Goal: Transaction & Acquisition: Purchase product/service

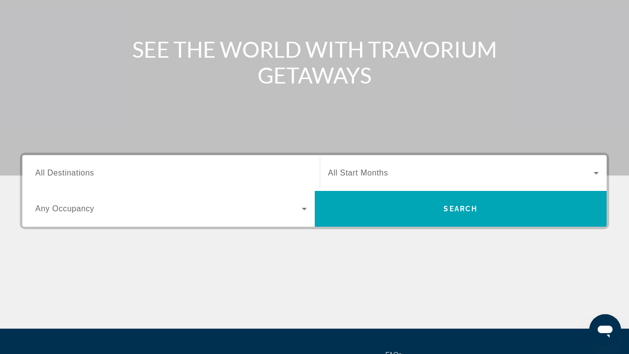
scroll to position [185, 0]
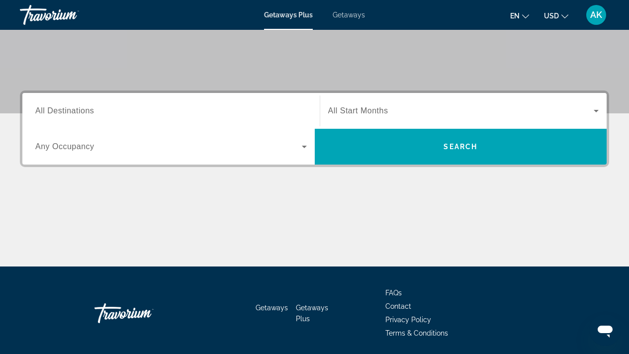
click at [153, 123] on div "Search widget" at bounding box center [170, 111] width 271 height 28
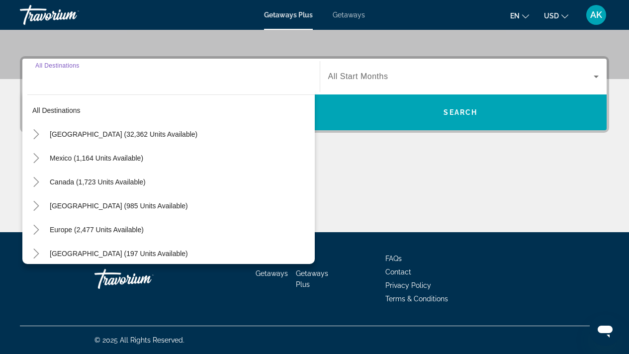
scroll to position [0, 0]
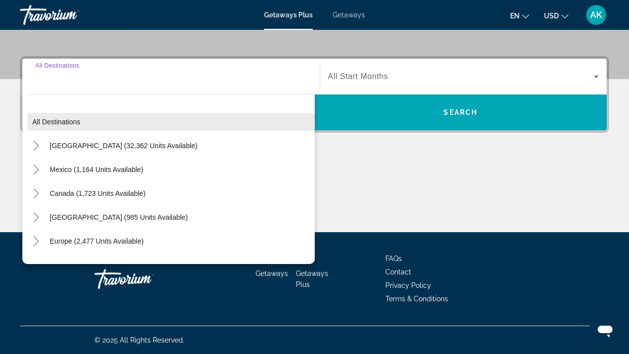
click at [38, 118] on span "All destinations" at bounding box center [56, 122] width 48 height 8
type input "**********"
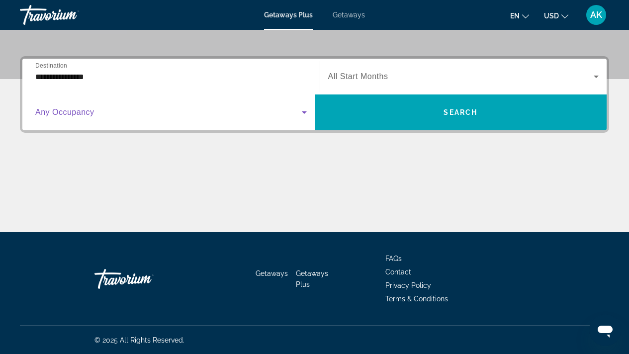
click at [113, 115] on span "Search widget" at bounding box center [168, 112] width 266 height 12
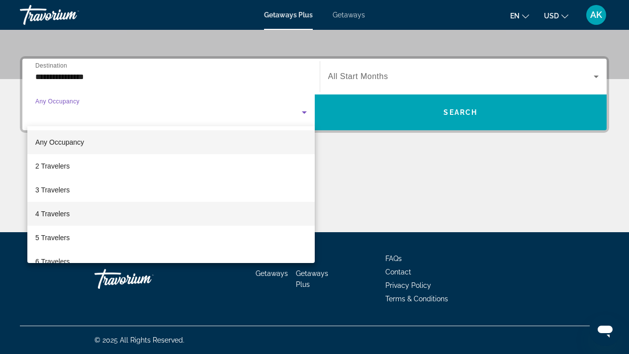
click at [97, 207] on mat-option "4 Travelers" at bounding box center [170, 214] width 287 height 24
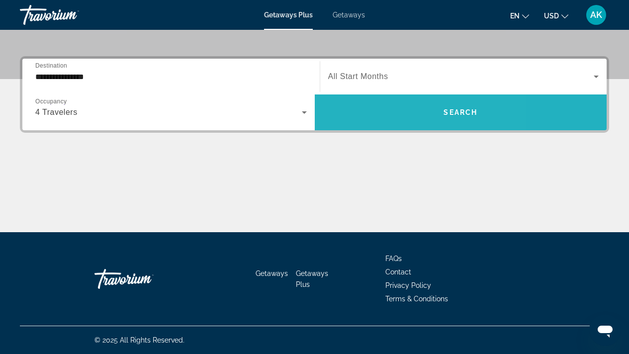
click at [377, 110] on span "Search widget" at bounding box center [461, 112] width 292 height 24
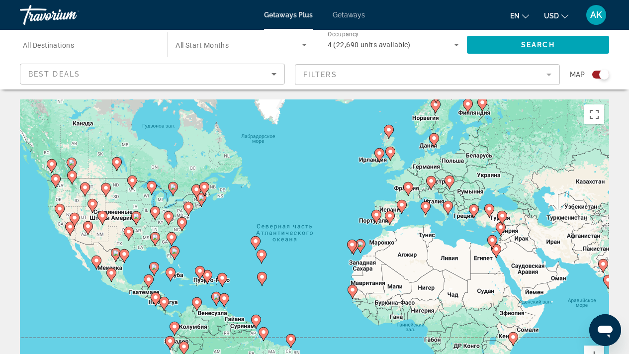
click at [199, 74] on div "Best Deals" at bounding box center [149, 74] width 243 height 12
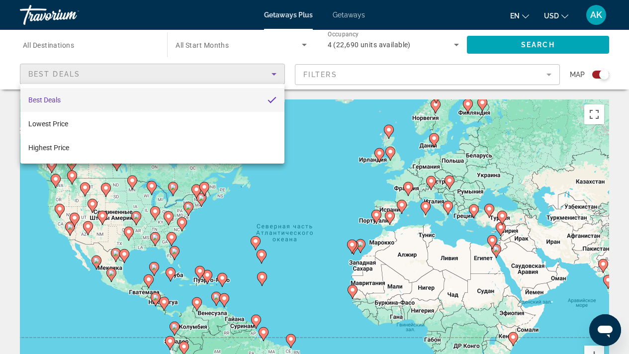
click at [199, 74] on div at bounding box center [314, 177] width 629 height 354
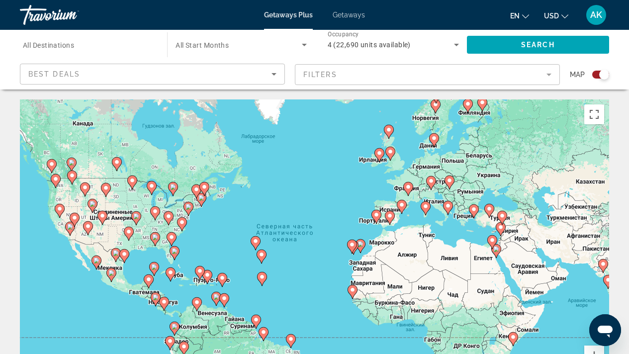
click at [320, 82] on mat-form-field "Filters" at bounding box center [427, 74] width 265 height 21
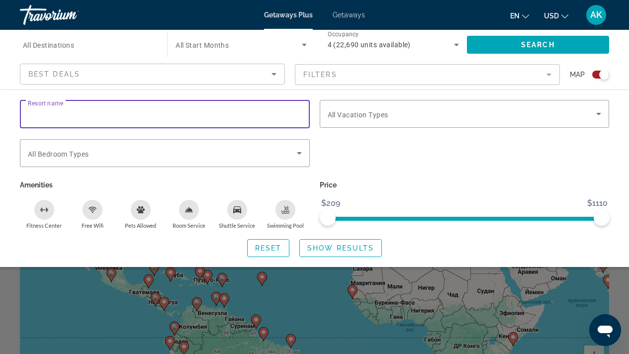
click at [103, 114] on input "Resort name" at bounding box center [165, 114] width 274 height 12
type input "*****"
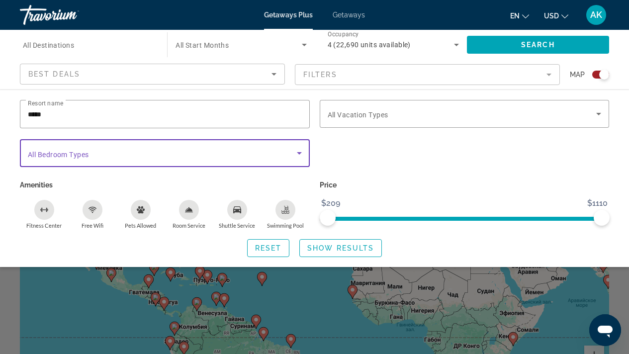
click at [293, 155] on icon "Search widget" at bounding box center [299, 153] width 12 height 12
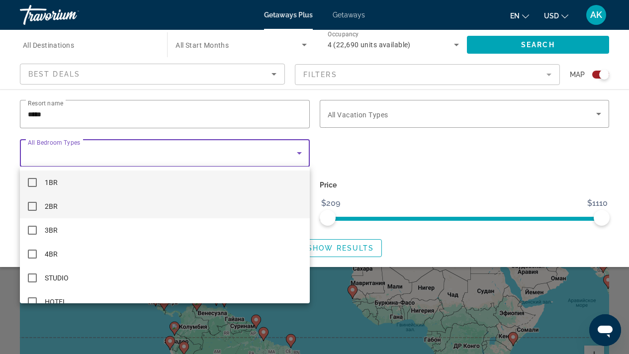
click at [73, 203] on mat-option "2BR" at bounding box center [165, 206] width 290 height 24
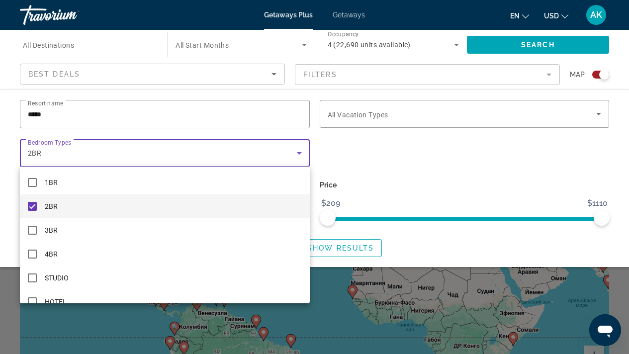
click at [373, 144] on div at bounding box center [314, 177] width 629 height 354
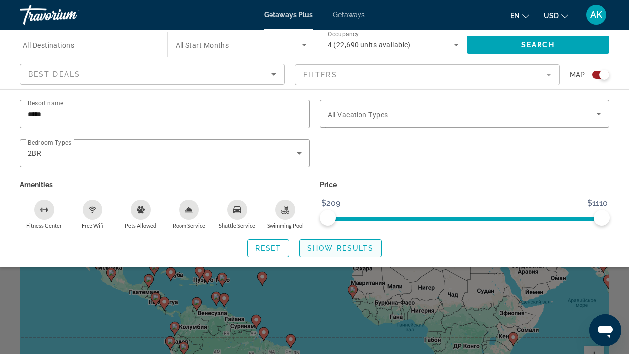
click at [342, 252] on span "Search widget" at bounding box center [341, 248] width 82 height 24
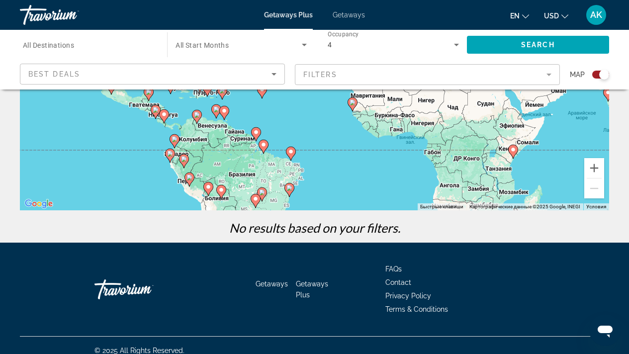
scroll to position [198, 0]
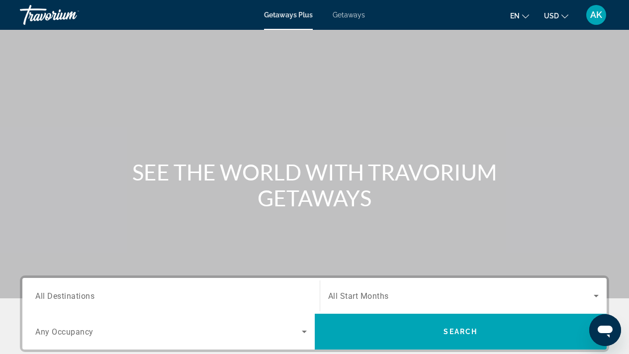
click at [361, 21] on div "Getaways Plus Getaways en English Español Français Italiano Português русский U…" at bounding box center [314, 15] width 629 height 26
click at [356, 14] on span "Getaways" at bounding box center [349, 15] width 32 height 8
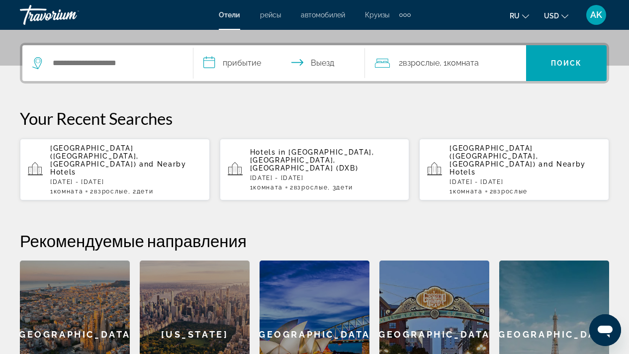
scroll to position [231, 0]
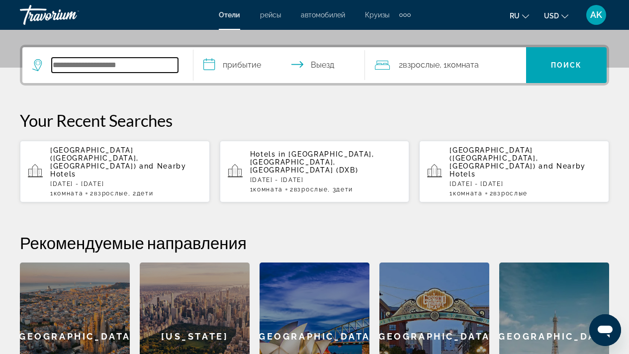
click at [103, 71] on input "Search widget" at bounding box center [115, 65] width 126 height 15
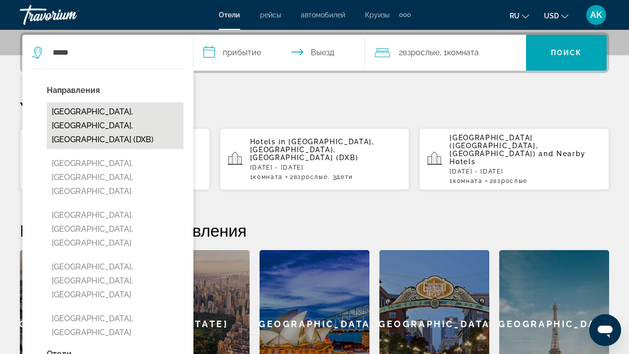
click at [71, 115] on button "[GEOGRAPHIC_DATA], [GEOGRAPHIC_DATA], [GEOGRAPHIC_DATA] (DXB)" at bounding box center [115, 125] width 137 height 47
type input "**********"
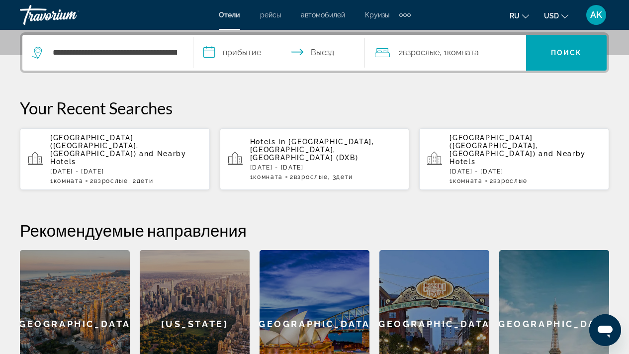
click at [207, 54] on input "**********" at bounding box center [280, 54] width 175 height 39
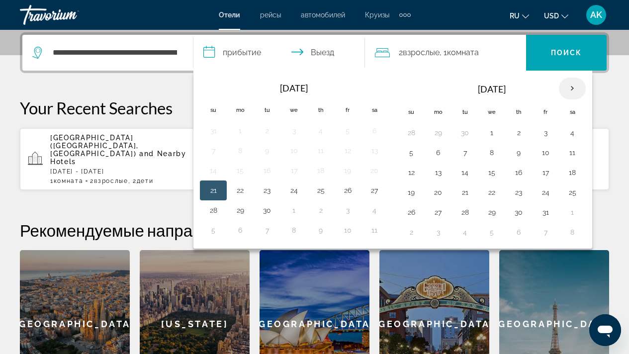
click at [577, 87] on th "Next month" at bounding box center [572, 89] width 27 height 22
click at [417, 170] on button "14" at bounding box center [411, 173] width 16 height 14
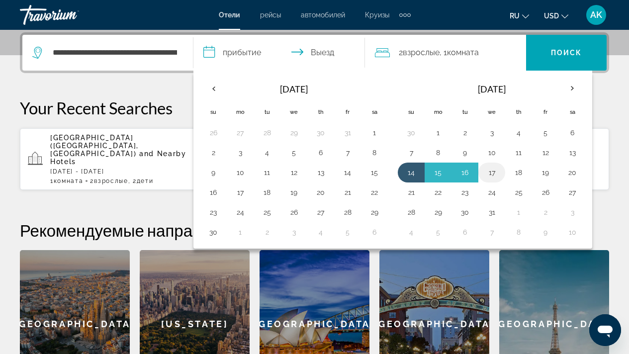
click at [498, 174] on button "17" at bounding box center [492, 173] width 16 height 14
type input "**********"
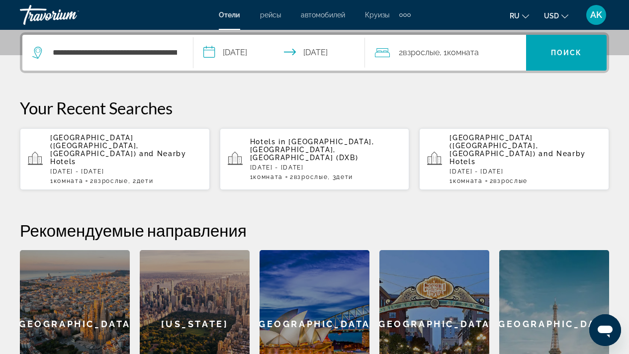
click at [433, 56] on span "Взрослые" at bounding box center [421, 52] width 37 height 9
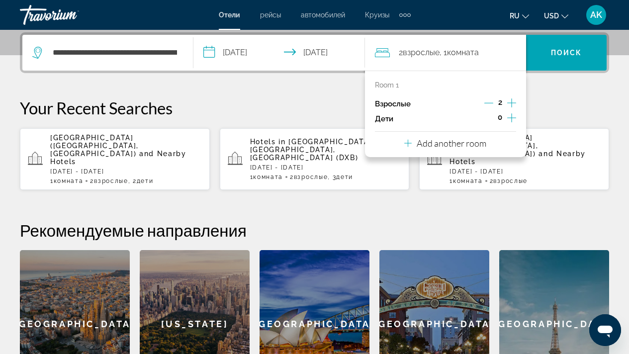
click at [508, 119] on icon "Increment children" at bounding box center [511, 118] width 9 height 12
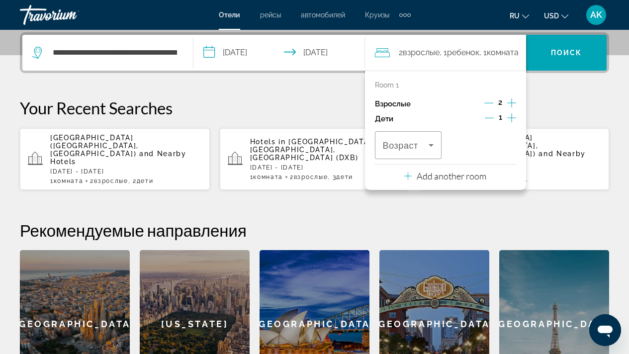
click at [511, 117] on icon "Increment children" at bounding box center [511, 117] width 9 height 9
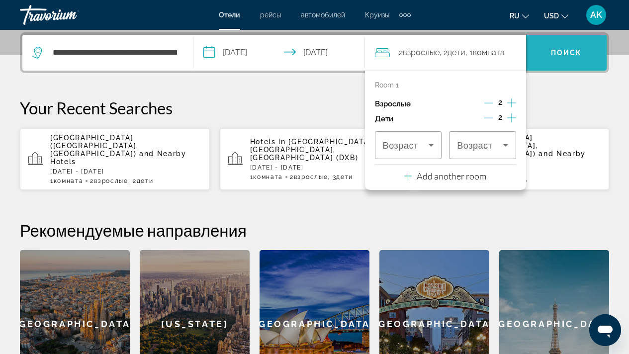
click at [559, 49] on span "Поиск" at bounding box center [566, 53] width 31 height 8
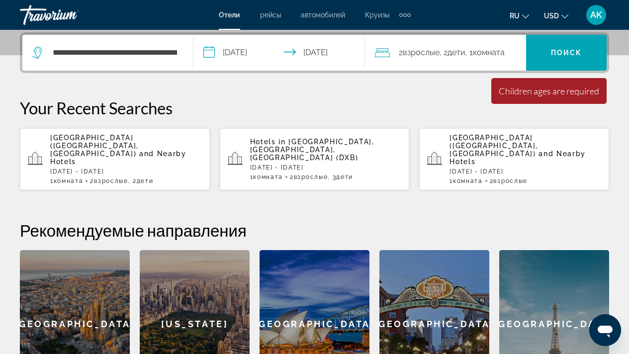
click at [465, 59] on span ", 2 Ребенок Дети" at bounding box center [452, 53] width 26 height 14
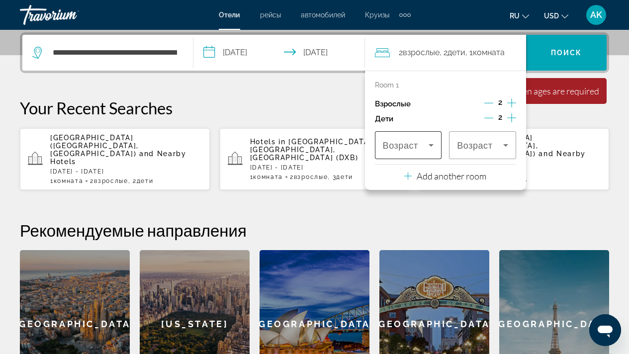
click at [418, 148] on span "Возраст" at bounding box center [400, 146] width 35 height 10
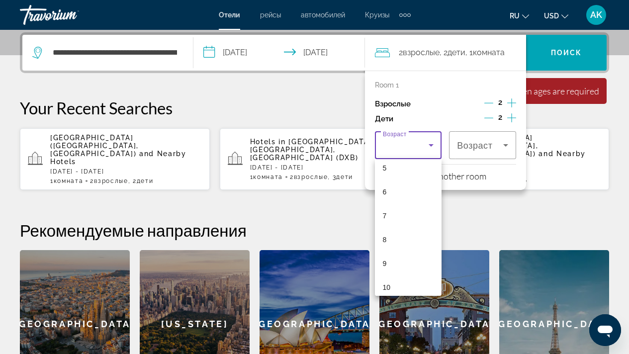
scroll to position [143, 0]
click at [400, 247] on mat-option "9" at bounding box center [408, 247] width 67 height 24
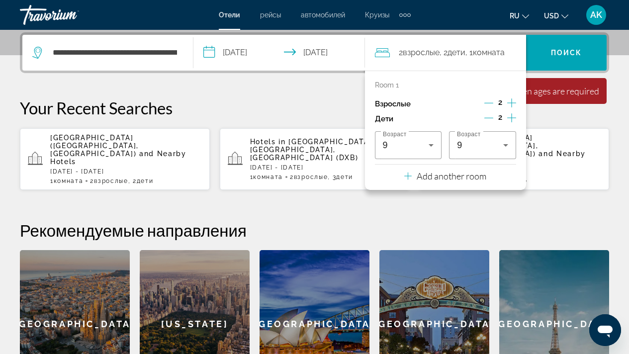
click at [465, 53] on span "Дети" at bounding box center [456, 52] width 18 height 9
click at [412, 55] on span "Взрослые" at bounding box center [421, 52] width 37 height 9
click at [388, 57] on icon "Travelers: 2 adults, 2 children" at bounding box center [382, 53] width 15 height 12
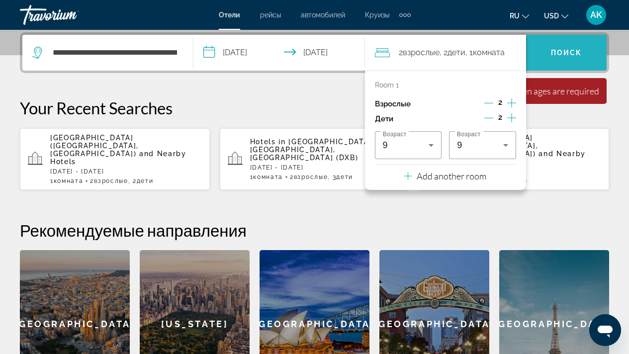
click at [542, 52] on span "Search widget" at bounding box center [566, 53] width 81 height 24
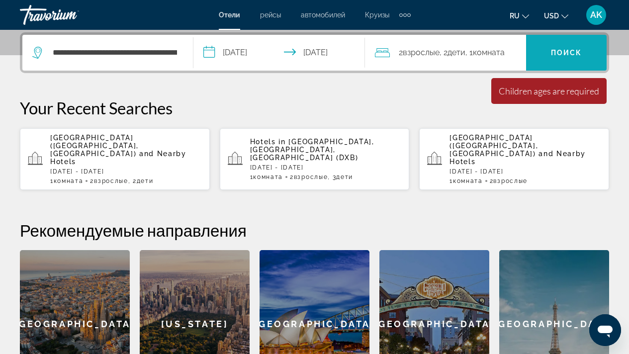
click at [542, 52] on span "Search widget" at bounding box center [566, 53] width 81 height 24
click at [596, 50] on span "Search widget" at bounding box center [566, 53] width 81 height 24
click at [477, 54] on span ", 1 Комната номера" at bounding box center [484, 53] width 39 height 14
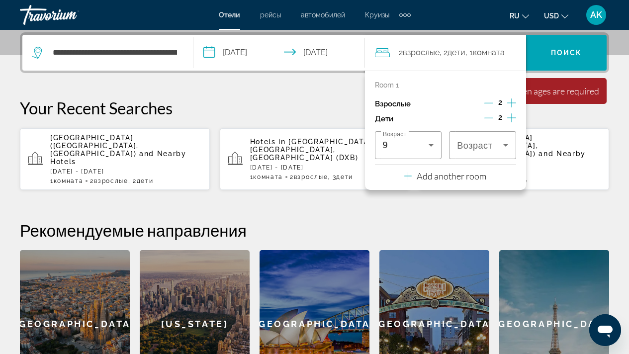
click at [404, 177] on div "Room 1 Взрослые 2 Дети 2 Возраст 9 Возраст Add another room" at bounding box center [445, 130] width 161 height 119
click at [410, 177] on icon "Travelers: 2 adults, 2 children" at bounding box center [407, 176] width 7 height 12
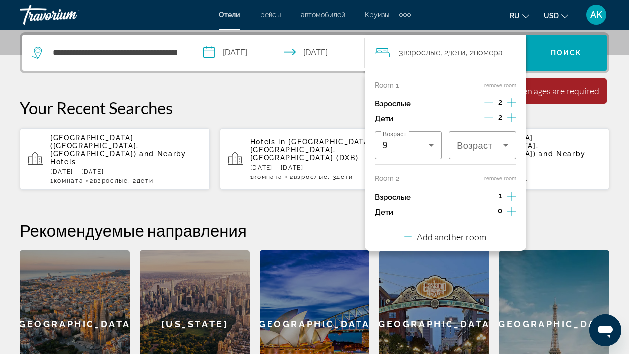
click at [510, 211] on icon "Increment children" at bounding box center [511, 211] width 9 height 12
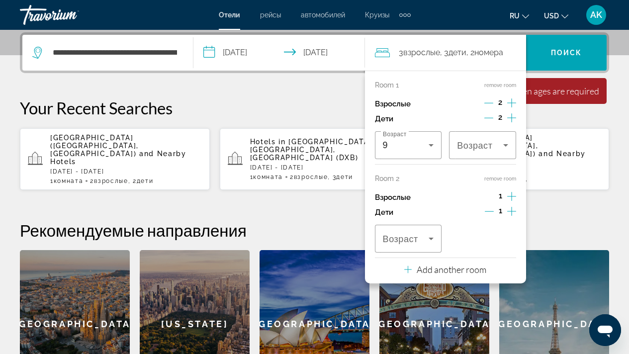
click at [499, 195] on span "1" at bounding box center [500, 196] width 3 height 8
click at [320, 102] on p "Your Recent Searches" at bounding box center [314, 108] width 589 height 20
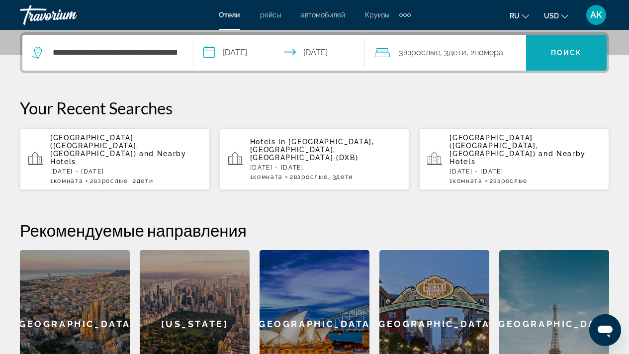
click at [575, 52] on span "Поиск" at bounding box center [566, 53] width 31 height 8
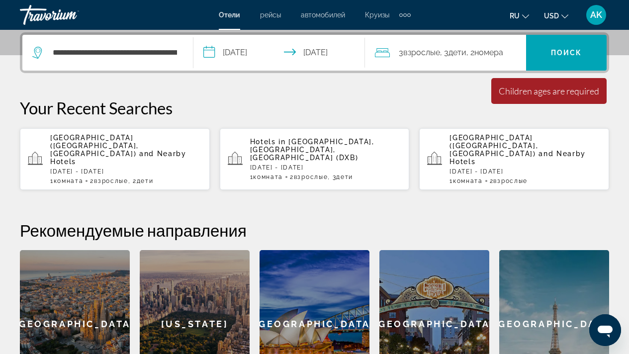
click at [69, 18] on div "Travorium" at bounding box center [69, 15] width 99 height 26
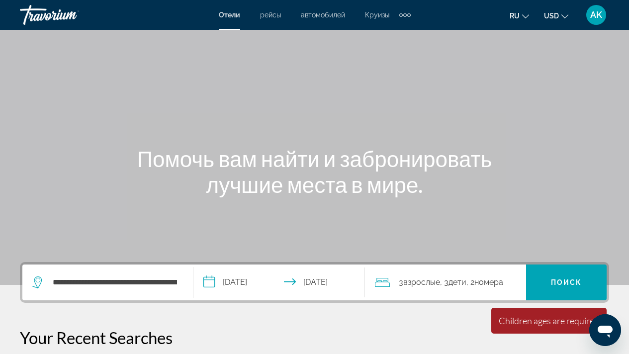
scroll to position [128, 0]
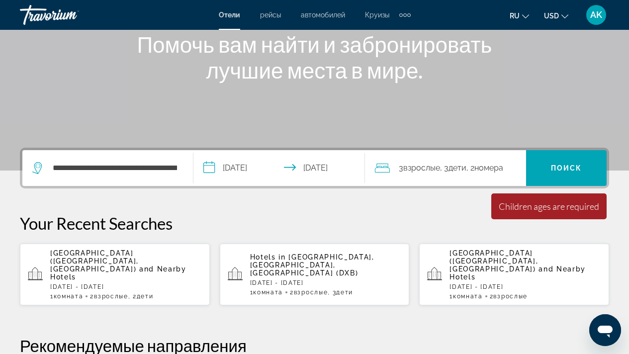
click at [379, 169] on icon "Travelers: 3 adults, 3 children" at bounding box center [382, 168] width 15 height 12
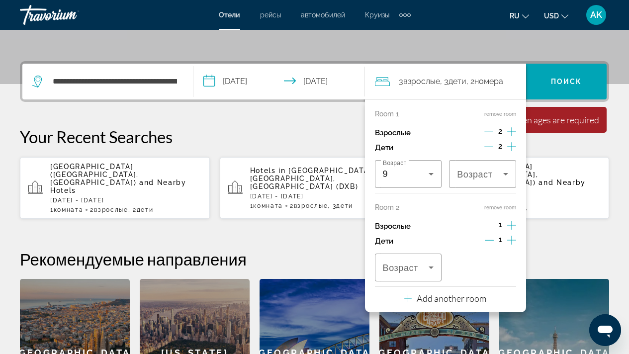
scroll to position [243, 0]
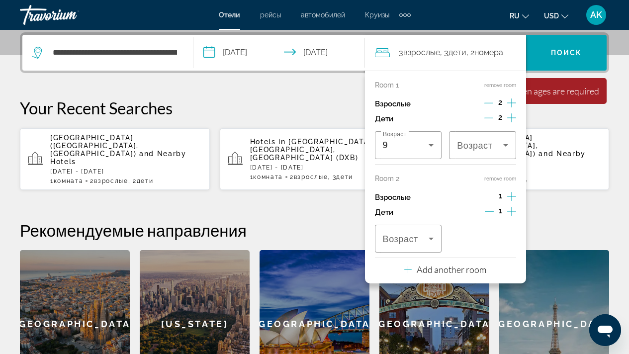
click at [501, 177] on button "remove room" at bounding box center [500, 178] width 32 height 6
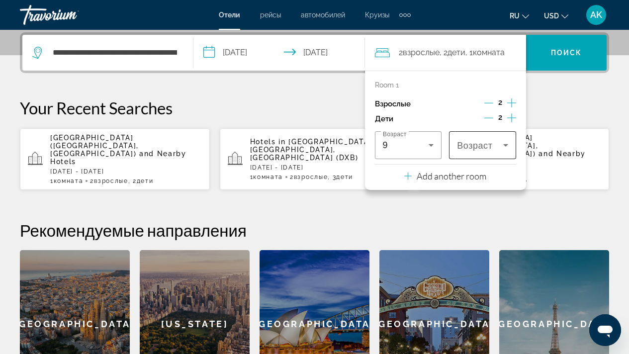
click at [478, 151] on div "Travelers: 2 adults, 2 children" at bounding box center [482, 145] width 51 height 28
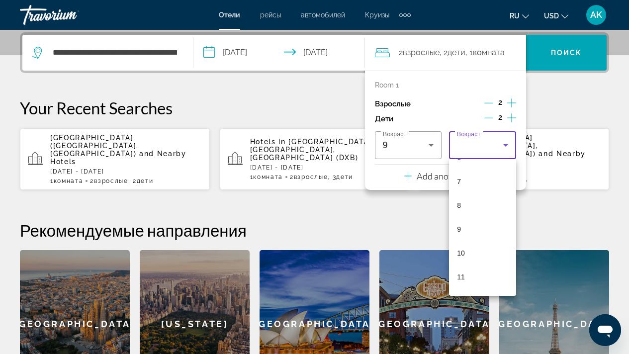
scroll to position [161, 0]
click at [456, 227] on mat-option "9" at bounding box center [482, 229] width 67 height 24
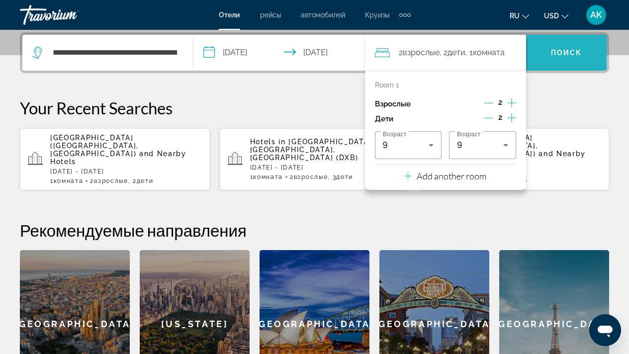
click at [565, 55] on span "Поиск" at bounding box center [566, 53] width 31 height 8
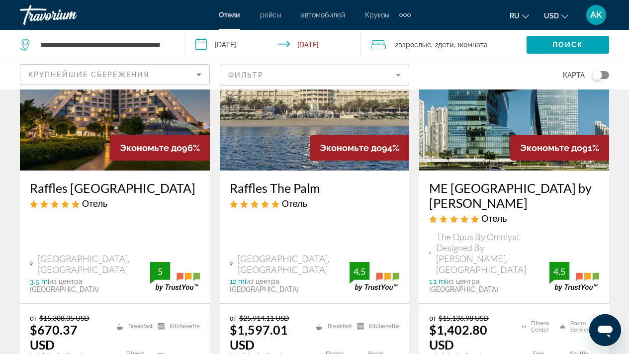
scroll to position [88, 0]
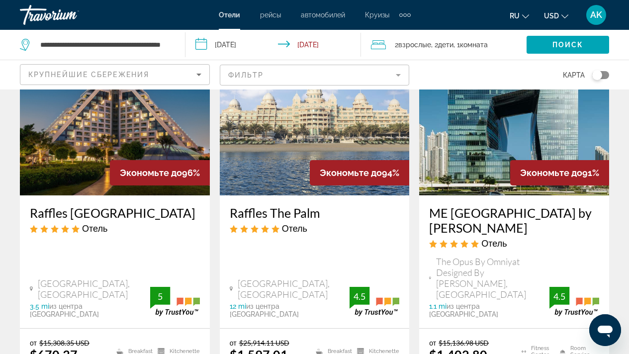
click at [60, 125] on img "Main content" at bounding box center [115, 115] width 190 height 159
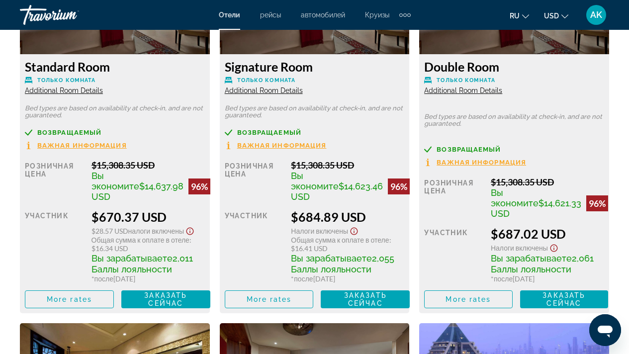
scroll to position [1652, 0]
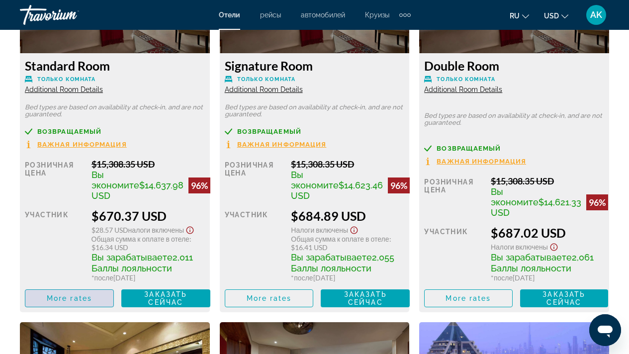
click at [71, 302] on span "More rates" at bounding box center [69, 298] width 45 height 8
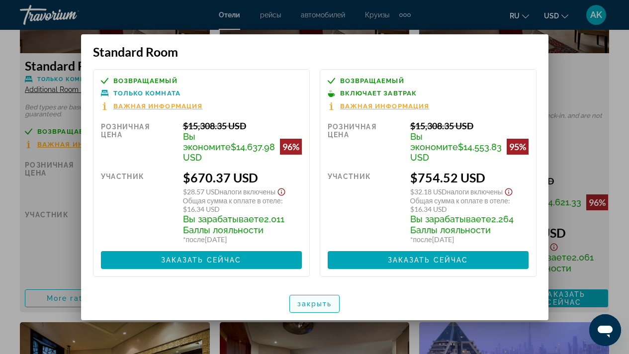
click at [314, 302] on span "button" at bounding box center [315, 304] width 50 height 24
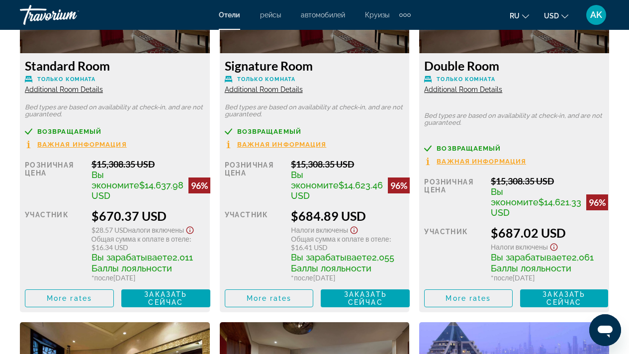
scroll to position [1652, 0]
click at [268, 310] on span "Main content" at bounding box center [269, 298] width 88 height 24
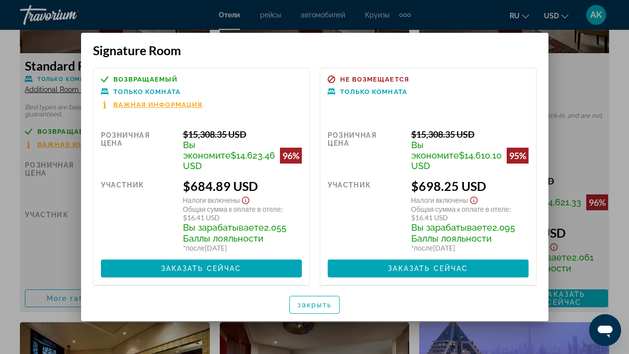
scroll to position [0, 0]
click at [312, 310] on span "button" at bounding box center [315, 305] width 50 height 24
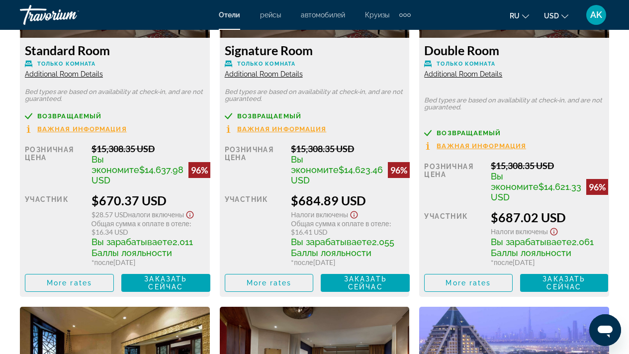
scroll to position [1682, 0]
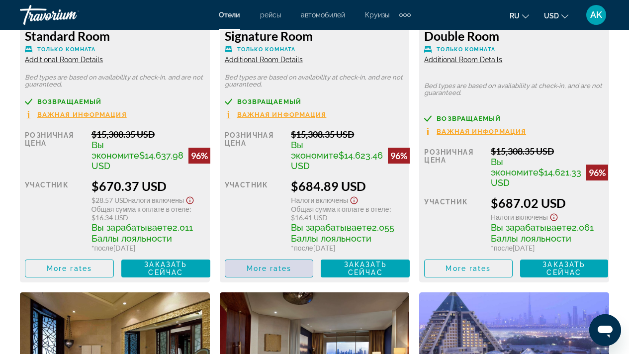
click at [274, 280] on span "Main content" at bounding box center [269, 268] width 88 height 24
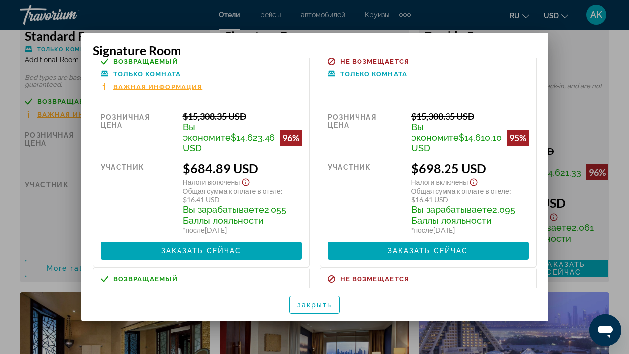
scroll to position [0, 0]
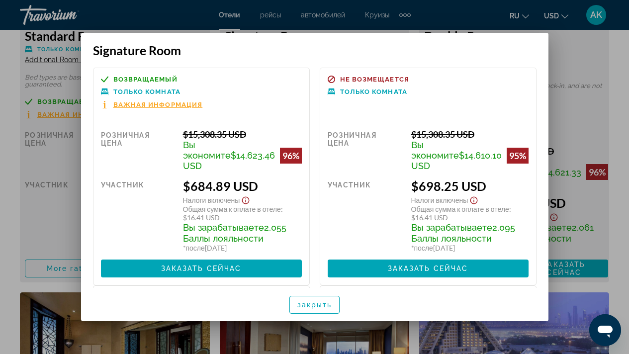
click at [586, 63] on div at bounding box center [314, 177] width 629 height 354
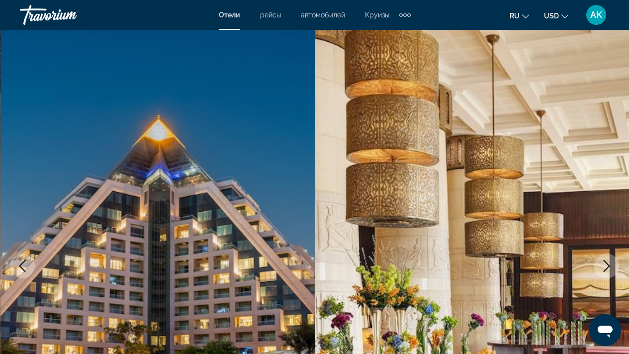
scroll to position [1682, 0]
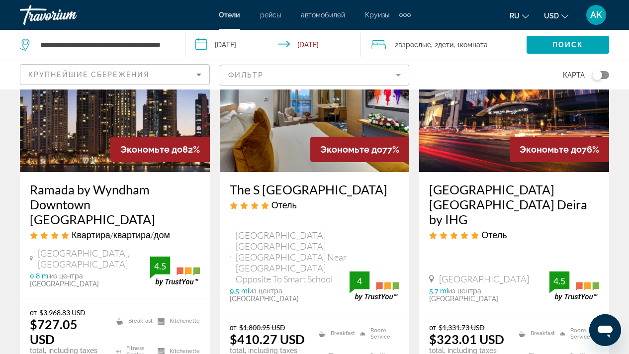
scroll to position [566, 0]
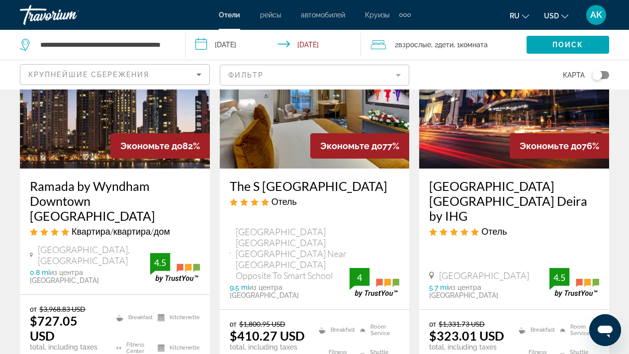
click at [49, 118] on img "Main content" at bounding box center [115, 88] width 190 height 159
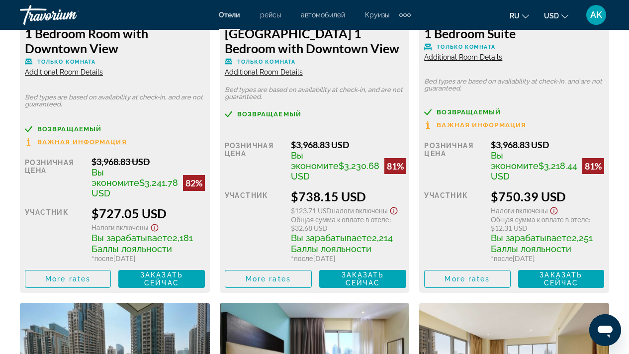
scroll to position [1579, 0]
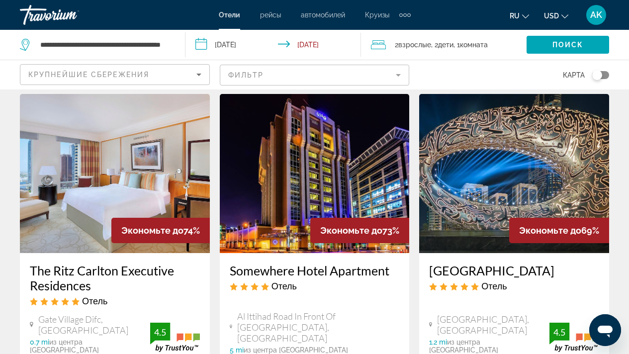
scroll to position [958, 0]
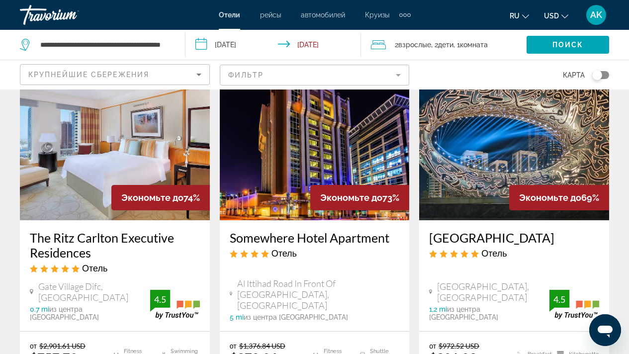
click at [476, 230] on h3 "[GEOGRAPHIC_DATA]" at bounding box center [514, 237] width 170 height 15
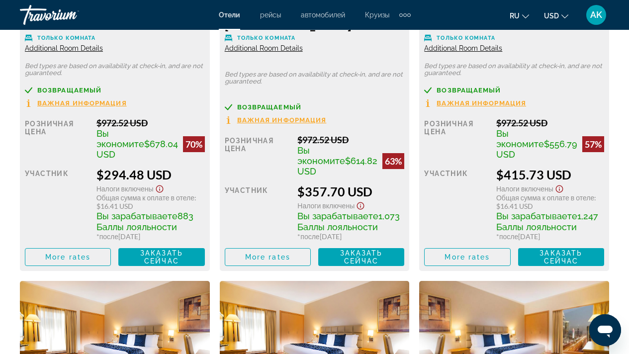
scroll to position [1643, 0]
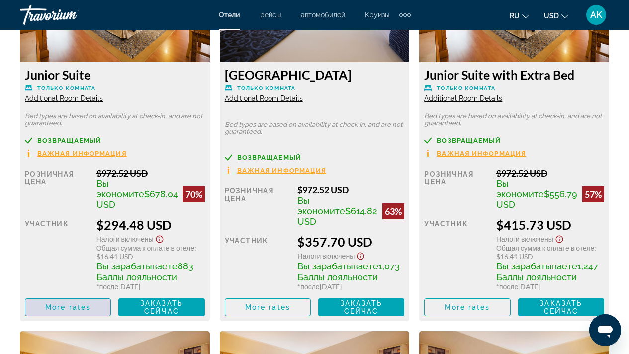
click at [81, 312] on span "Main content" at bounding box center [67, 307] width 85 height 24
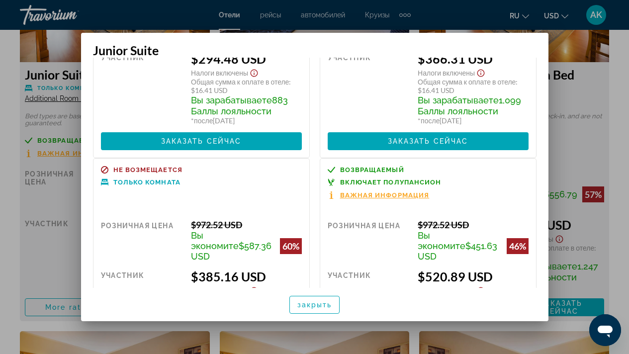
scroll to position [0, 0]
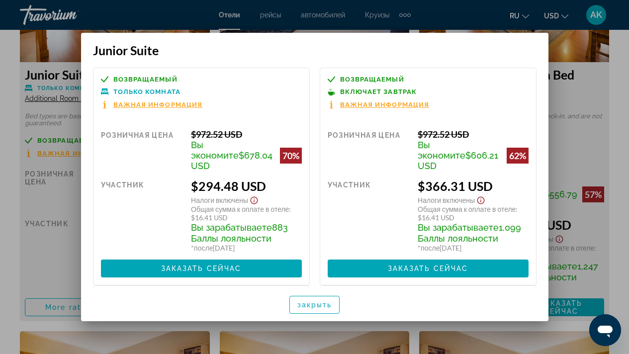
click at [568, 88] on div at bounding box center [314, 177] width 629 height 354
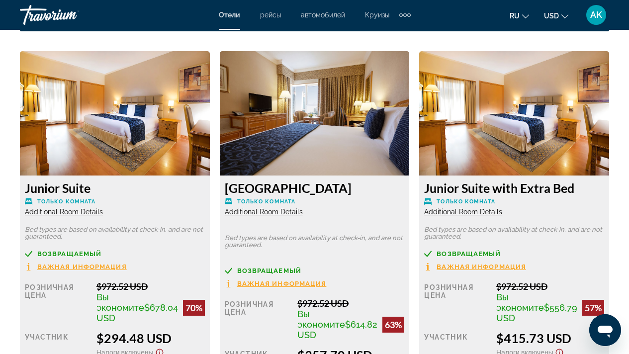
scroll to position [1514, 0]
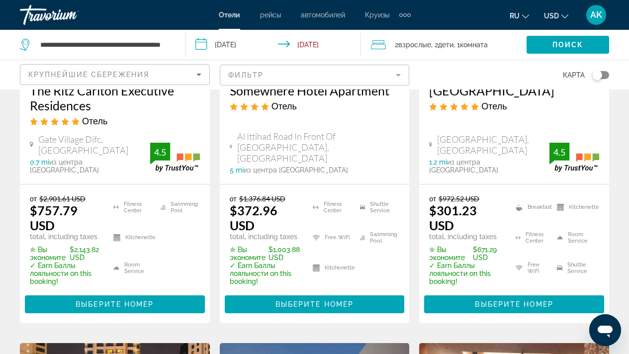
scroll to position [1116, 0]
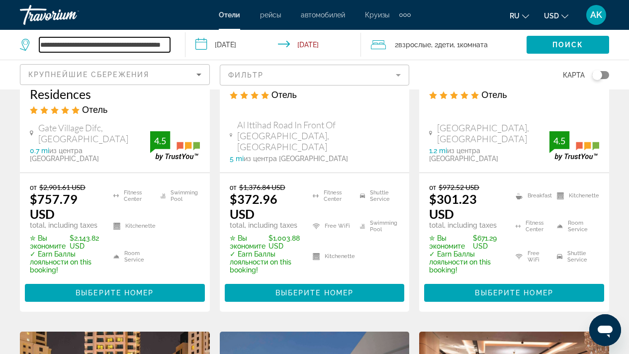
click at [114, 46] on input "**********" at bounding box center [104, 44] width 131 height 15
click at [161, 47] on input "**********" at bounding box center [104, 44] width 131 height 15
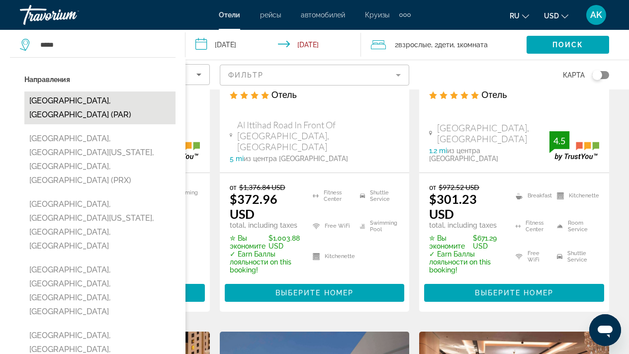
click at [93, 102] on button "[GEOGRAPHIC_DATA], [GEOGRAPHIC_DATA] (PAR)" at bounding box center [99, 107] width 151 height 33
type input "**********"
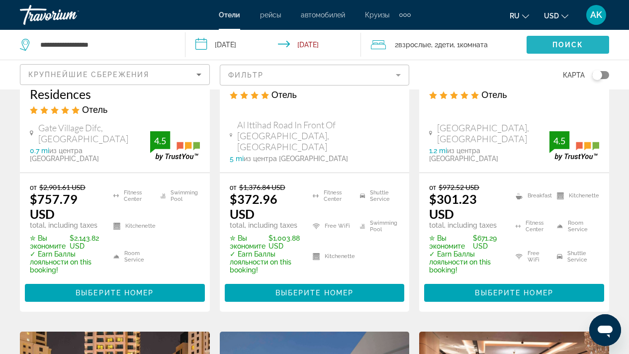
click at [564, 50] on span "Search widget" at bounding box center [567, 45] width 83 height 24
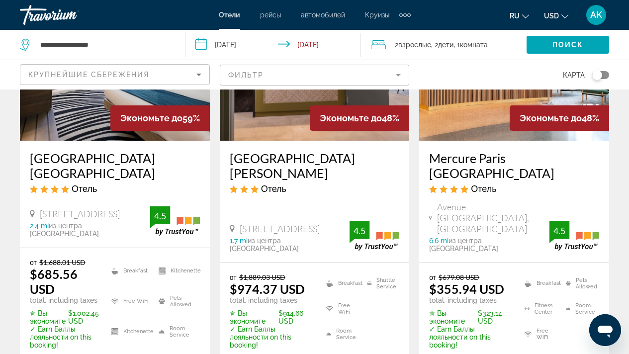
scroll to position [145, 0]
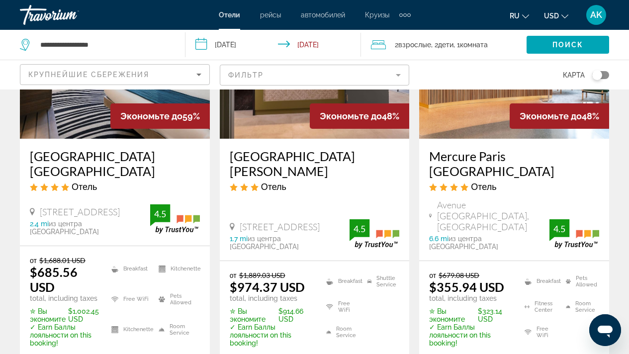
click at [487, 154] on h3 "Mercure Paris [GEOGRAPHIC_DATA]" at bounding box center [514, 164] width 170 height 30
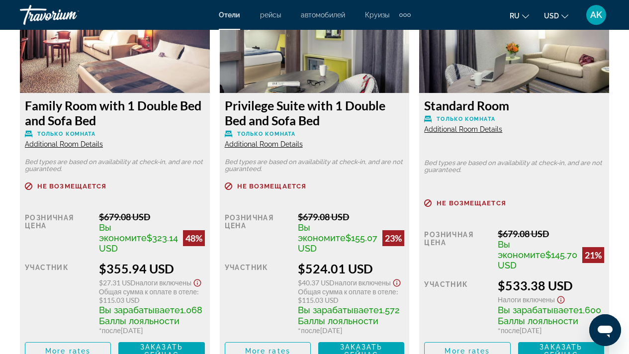
scroll to position [1781, 0]
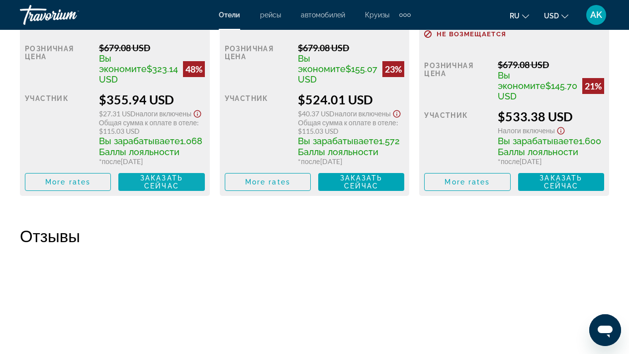
click at [174, 190] on span "Заказать сейчас" at bounding box center [161, 182] width 43 height 16
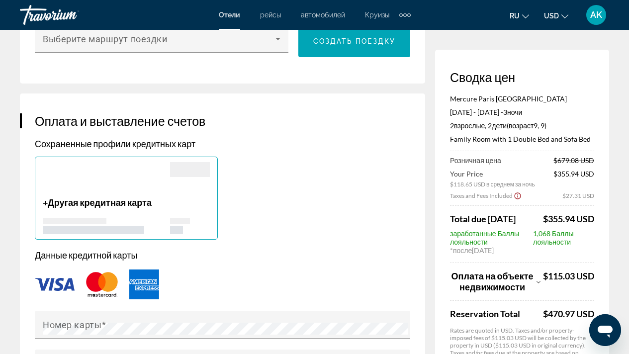
scroll to position [695, 0]
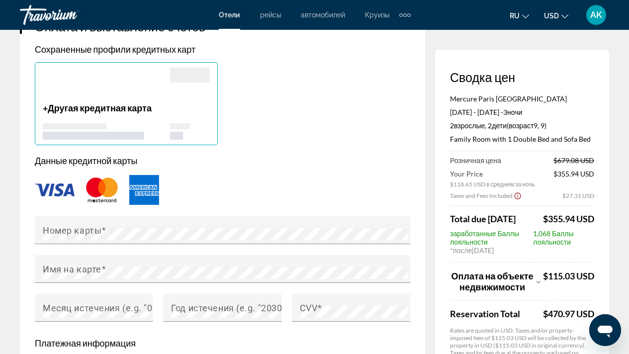
scroll to position [814, 0]
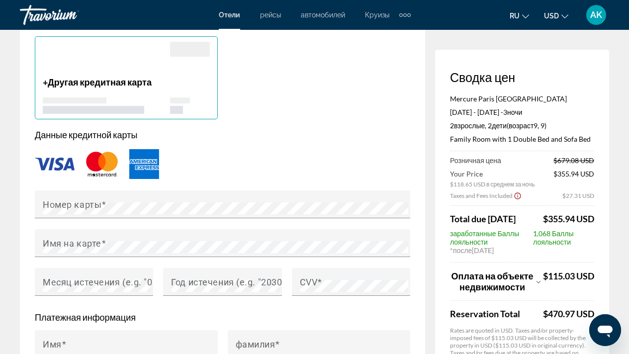
drag, startPoint x: 636, startPoint y: 173, endPoint x: 636, endPoint y: 186, distance: 12.9
click at [537, 283] on icon "Show Taxes and Fees breakdown" at bounding box center [538, 282] width 4 height 2
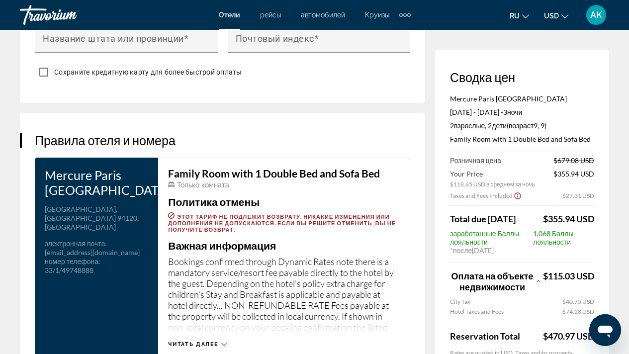
scroll to position [1390, 0]
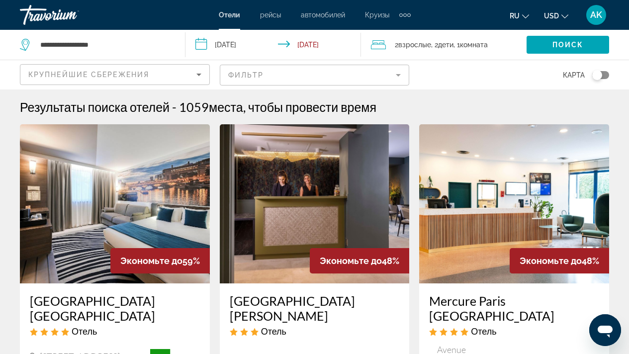
click at [91, 78] on span "Крупнейшие сбережения" at bounding box center [88, 75] width 121 height 8
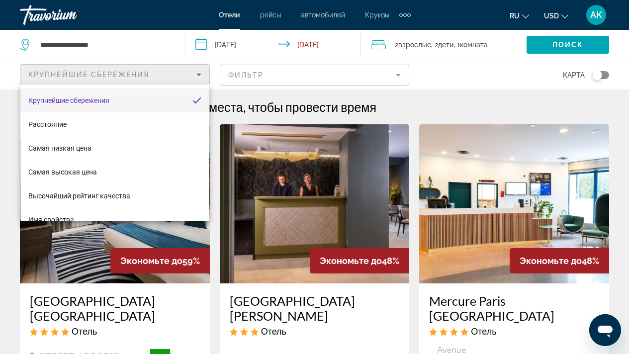
click at [93, 73] on div at bounding box center [314, 177] width 629 height 354
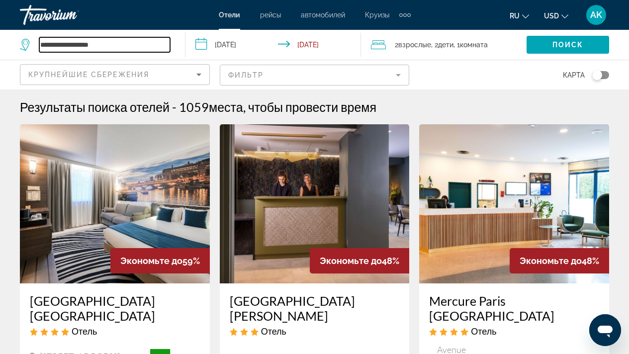
click at [59, 48] on input "**********" at bounding box center [104, 44] width 131 height 15
click at [67, 43] on input "**********" at bounding box center [104, 44] width 131 height 15
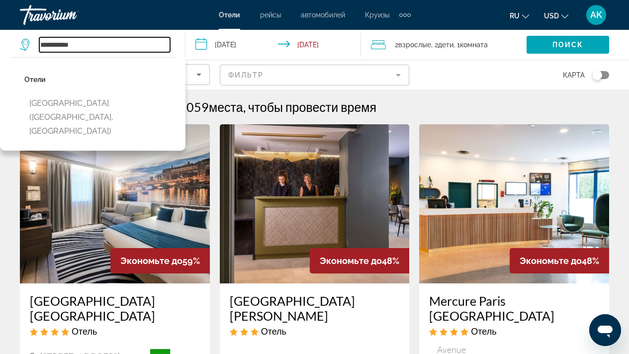
type input "**********"
click at [208, 42] on input "**********" at bounding box center [274, 46] width 179 height 33
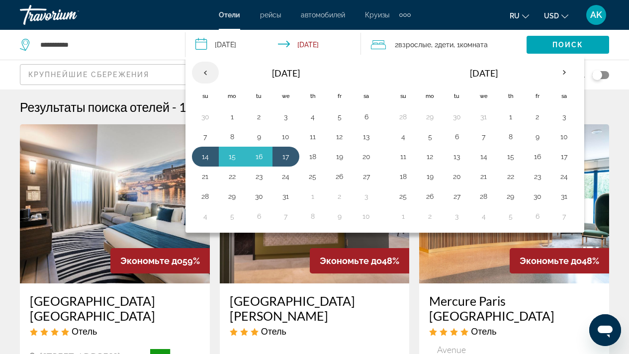
click at [209, 68] on th "Previous month" at bounding box center [205, 73] width 27 height 22
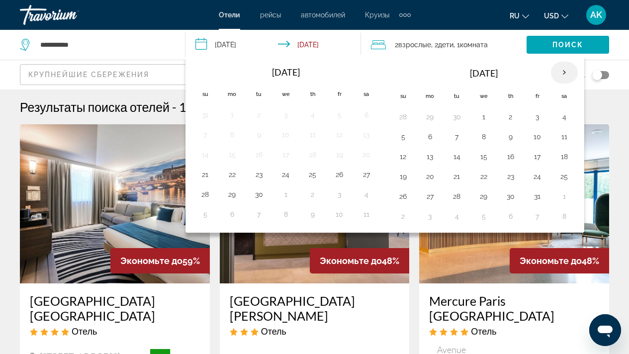
click at [560, 72] on th "Next month" at bounding box center [564, 73] width 27 height 22
click at [210, 177] on button "19" at bounding box center [205, 176] width 16 height 14
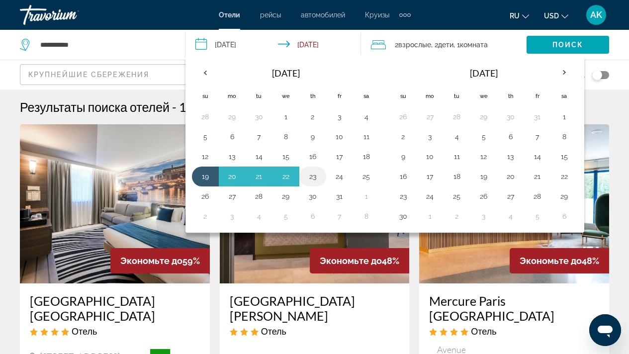
click at [310, 178] on button "23" at bounding box center [313, 176] width 16 height 14
type input "**********"
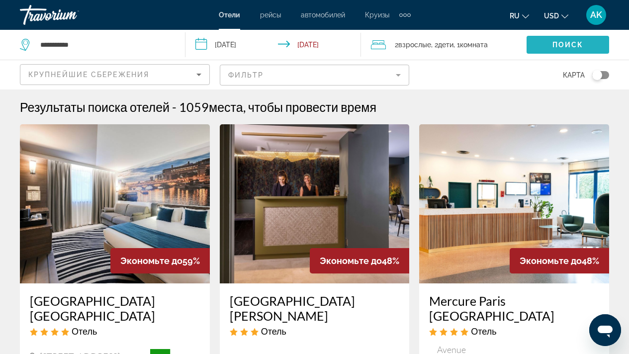
click at [559, 46] on span "Поиск" at bounding box center [567, 45] width 31 height 8
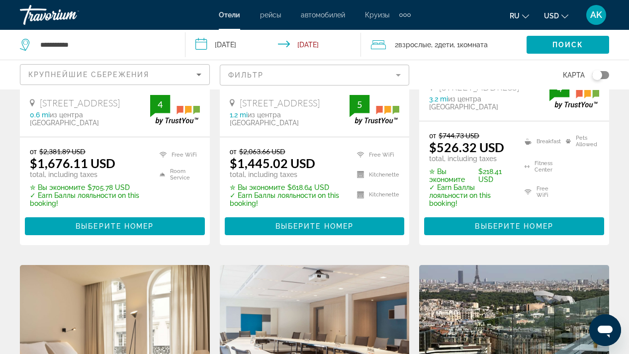
scroll to position [993, 0]
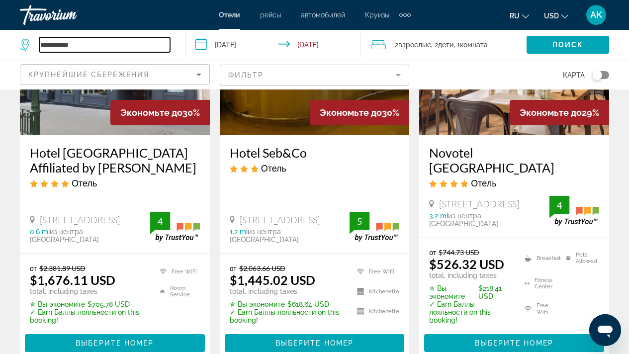
click at [92, 50] on input "**********" at bounding box center [104, 44] width 131 height 15
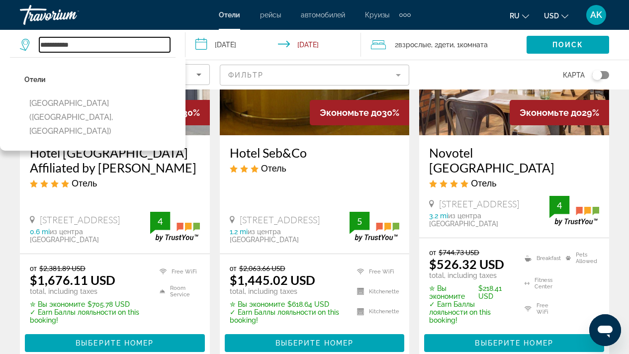
click at [92, 50] on input "**********" at bounding box center [104, 44] width 131 height 15
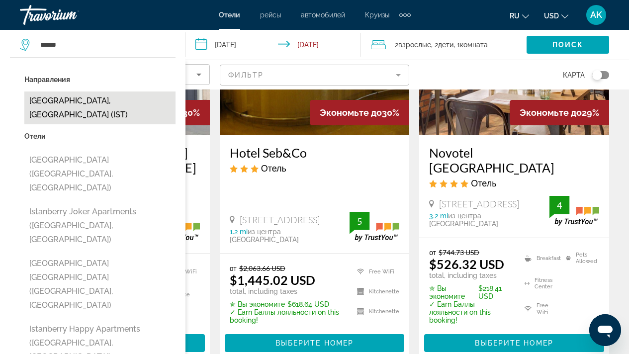
click at [79, 99] on button "[GEOGRAPHIC_DATA], [GEOGRAPHIC_DATA] (IST)" at bounding box center [99, 107] width 151 height 33
type input "**********"
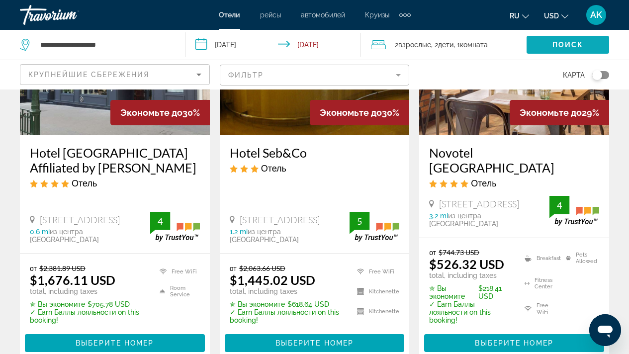
click at [552, 42] on span "Поиск" at bounding box center [567, 45] width 31 height 8
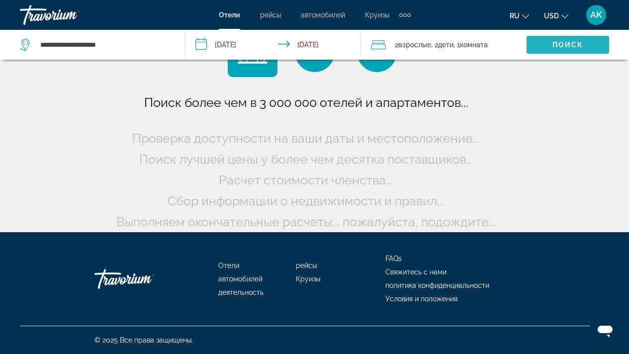
scroll to position [47, 0]
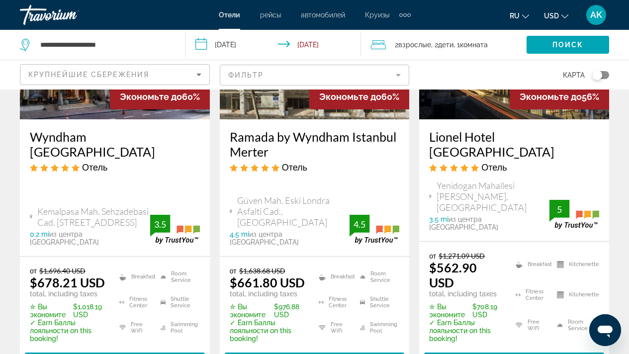
scroll to position [714, 0]
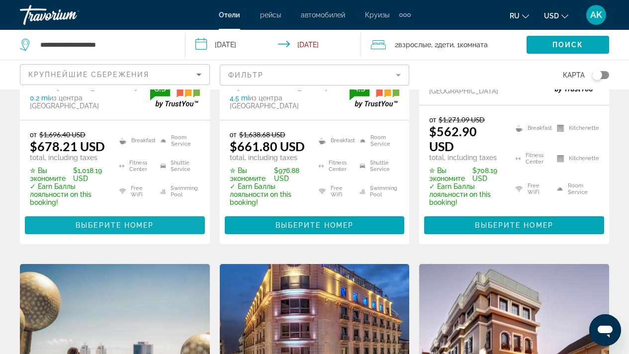
click at [175, 213] on span "Main content" at bounding box center [115, 225] width 180 height 24
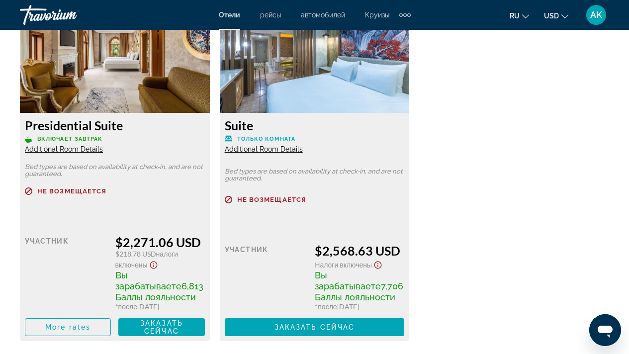
scroll to position [4001, 0]
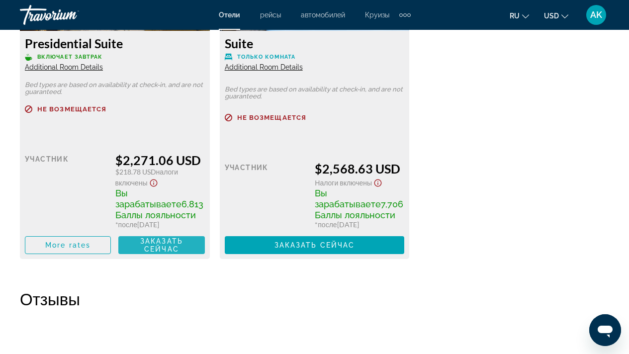
click at [134, 253] on span "Заказать сейчас Больше недоступно" at bounding box center [161, 245] width 70 height 16
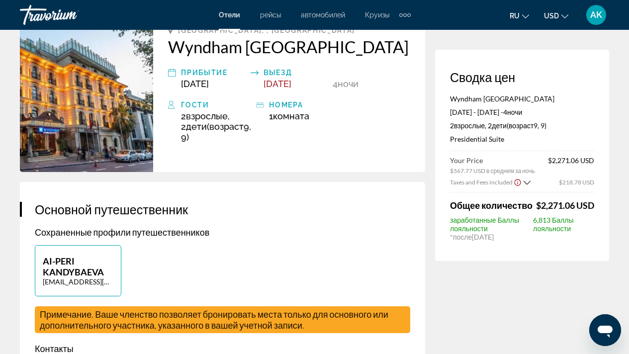
scroll to position [171, 0]
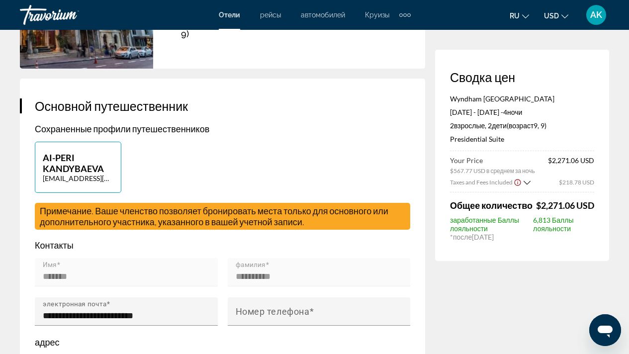
click at [523, 182] on icon "Show Taxes and Fees breakdown" at bounding box center [526, 182] width 7 height 8
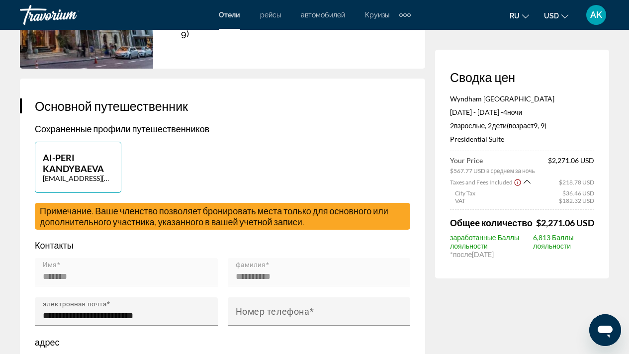
click at [517, 182] on icon "Show Taxes and Fees disclaimer" at bounding box center [517, 182] width 6 height 6
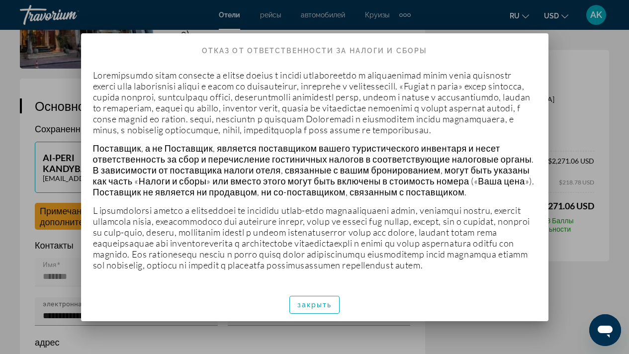
scroll to position [0, 0]
drag, startPoint x: 321, startPoint y: 312, endPoint x: 355, endPoint y: 293, distance: 39.0
click at [321, 312] on span "button" at bounding box center [315, 305] width 50 height 24
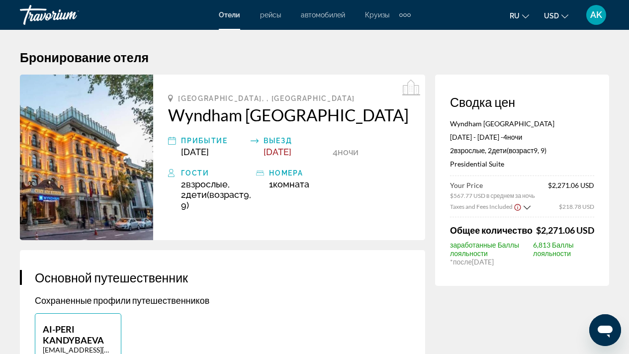
scroll to position [171, 0]
